Goal: Navigation & Orientation: Find specific page/section

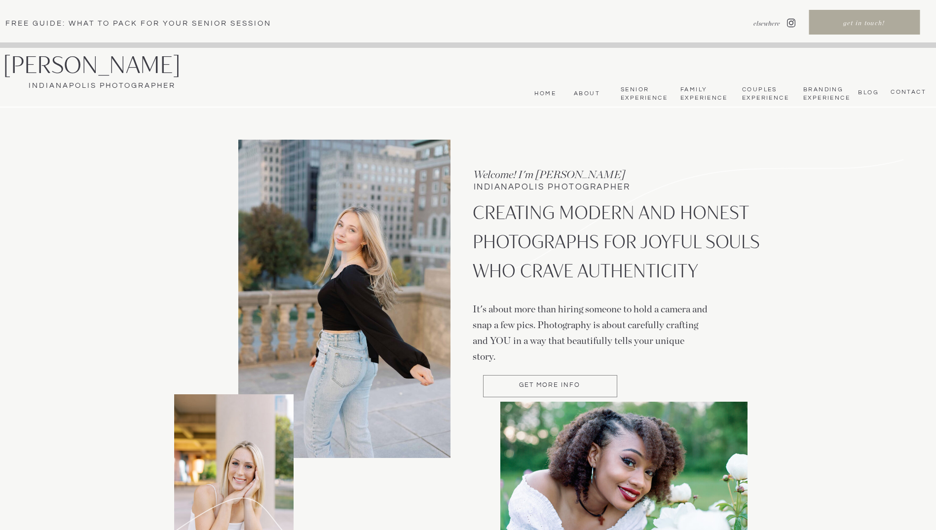
click at [637, 95] on nav "Senior Experience" at bounding box center [643, 94] width 46 height 16
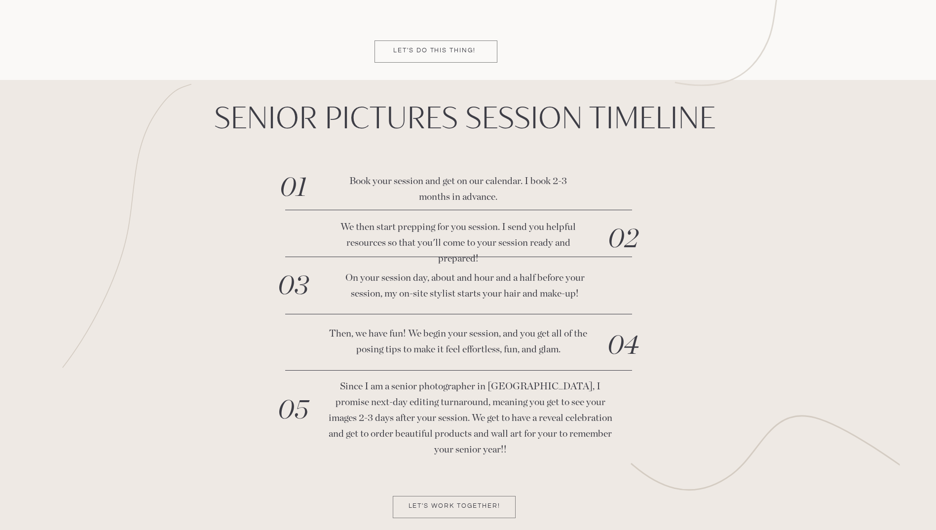
scroll to position [3107, 0]
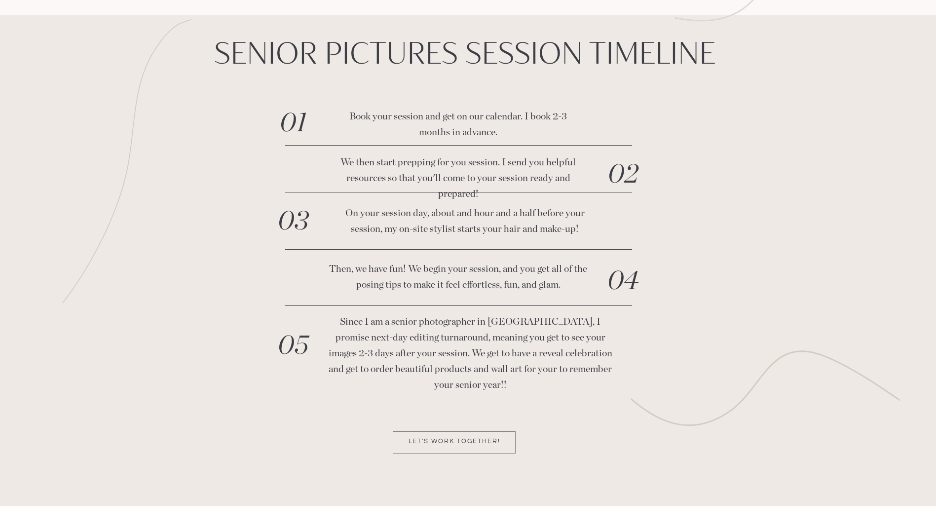
drag, startPoint x: 397, startPoint y: 496, endPoint x: 491, endPoint y: 458, distance: 101.7
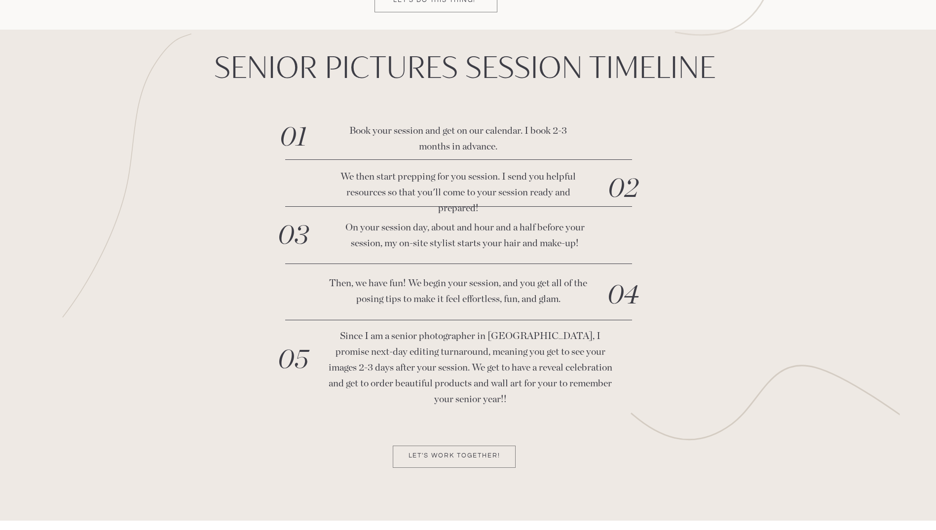
drag, startPoint x: 518, startPoint y: 443, endPoint x: 349, endPoint y: 554, distance: 203.0
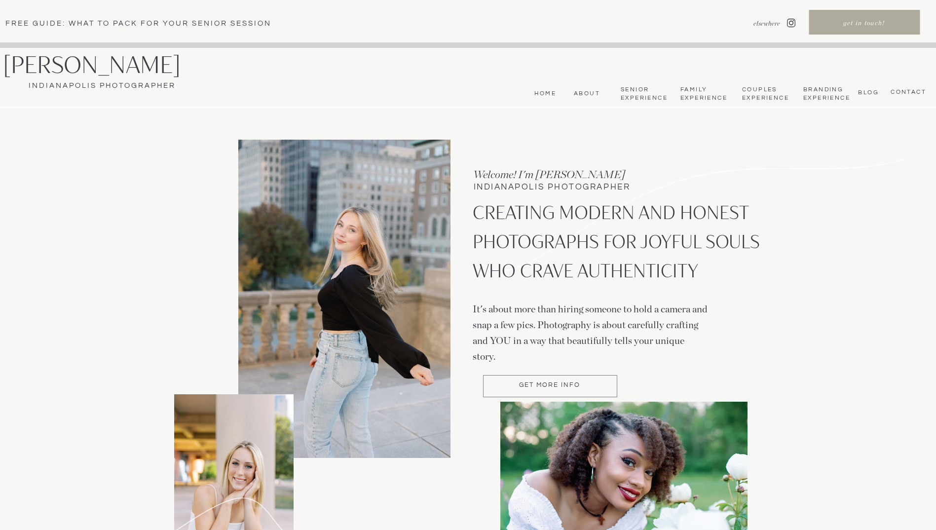
click at [640, 95] on nav "Senior Experience" at bounding box center [643, 94] width 46 height 16
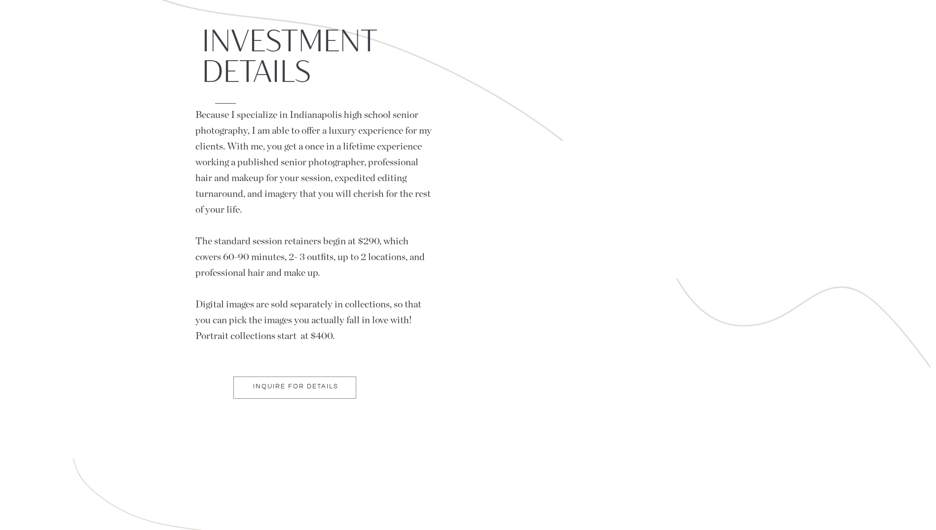
scroll to position [5523, 0]
